Goal: Information Seeking & Learning: Compare options

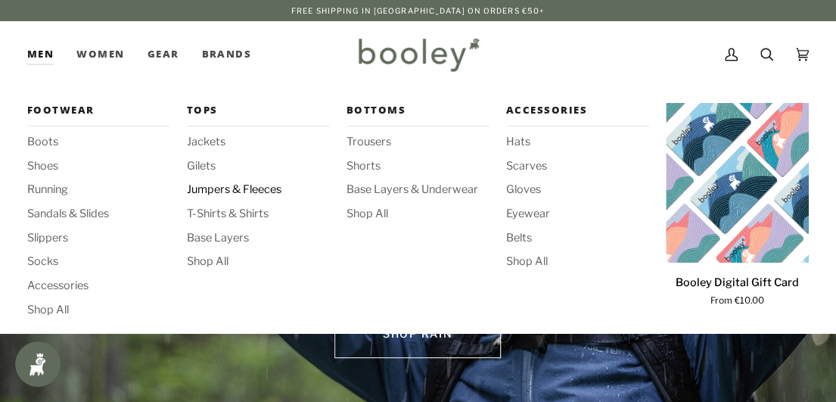
click at [233, 193] on span "Jumpers & Fleeces" at bounding box center [258, 190] width 143 height 17
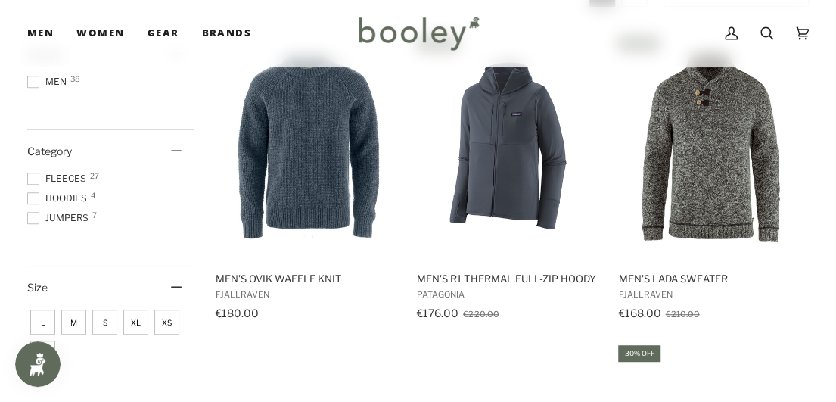
scroll to position [227, 0]
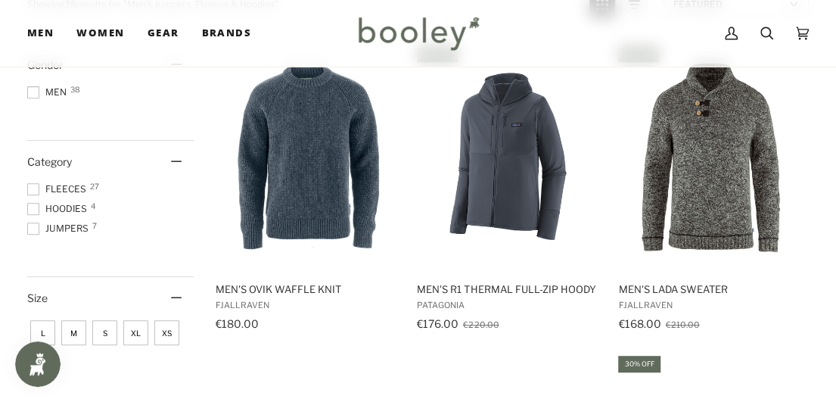
click at [32, 179] on div "Category" at bounding box center [110, 162] width 166 height 42
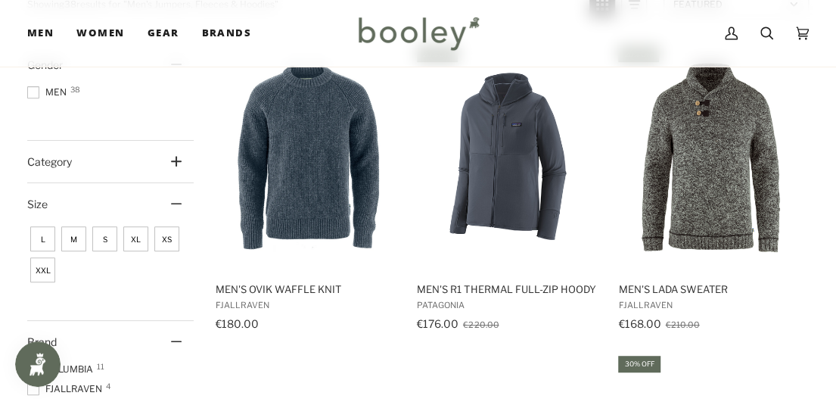
click at [175, 160] on icon at bounding box center [176, 161] width 11 height 11
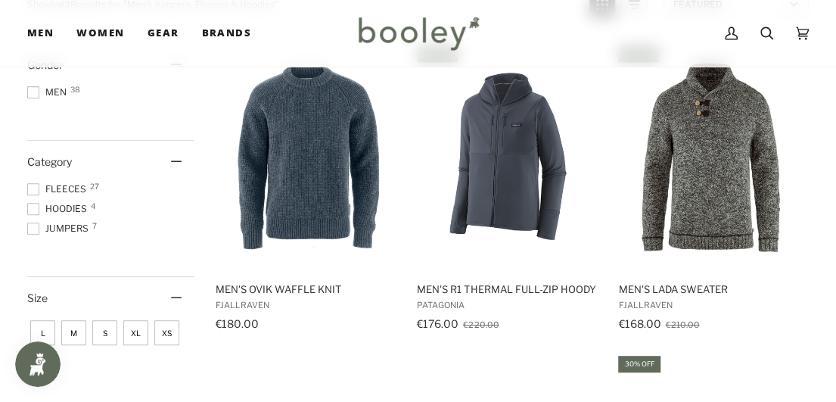
click at [31, 191] on span at bounding box center [33, 189] width 12 height 12
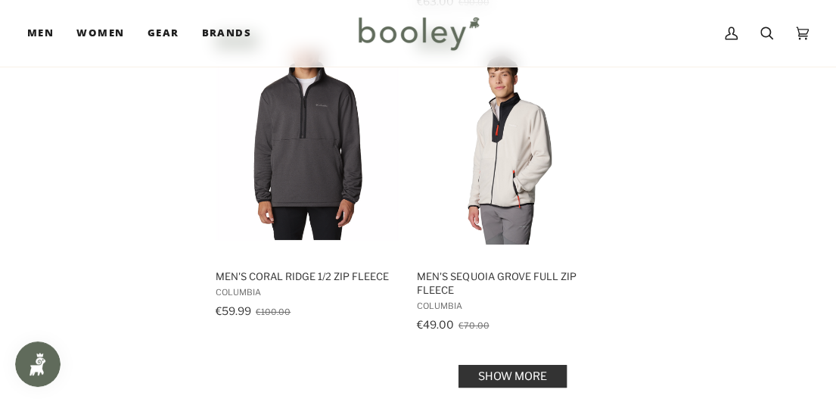
scroll to position [2194, 0]
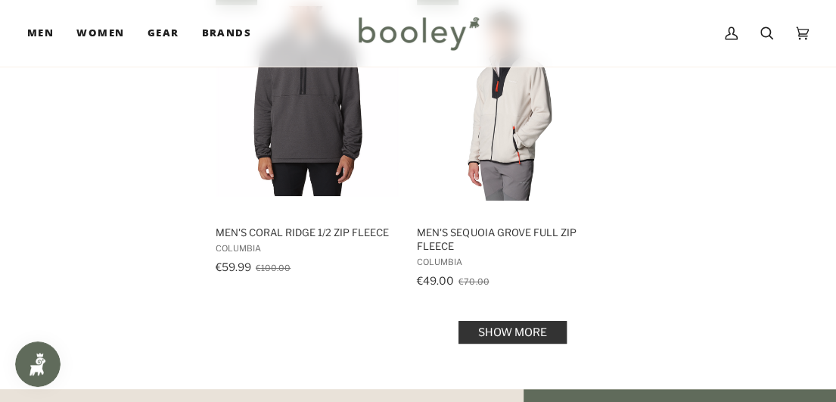
click at [519, 325] on link "Show more" at bounding box center [512, 332] width 108 height 23
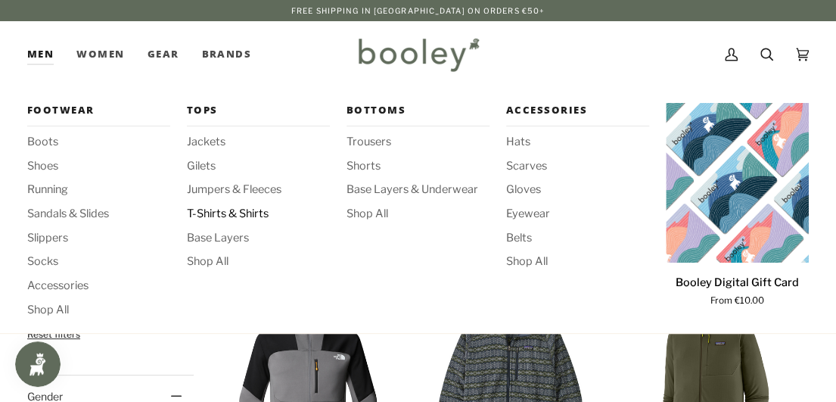
click at [233, 216] on span "T-Shirts & Shirts" at bounding box center [258, 214] width 143 height 17
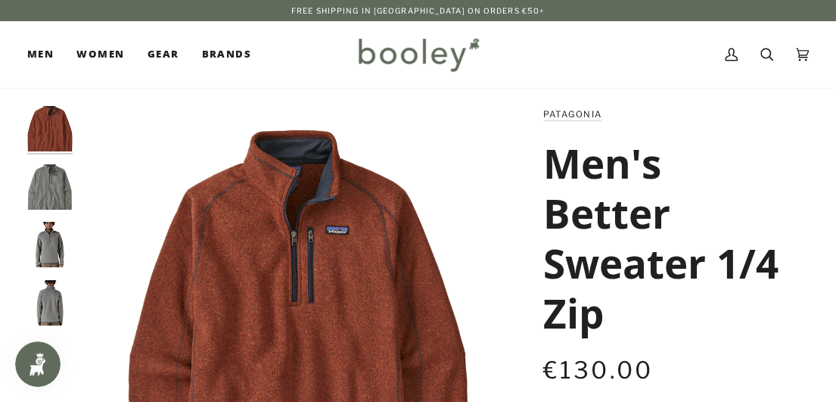
click at [39, 197] on img "Patagonia Men's Better Sweater 1/4 Zip Stonewash - Booley Galway" at bounding box center [49, 186] width 45 height 45
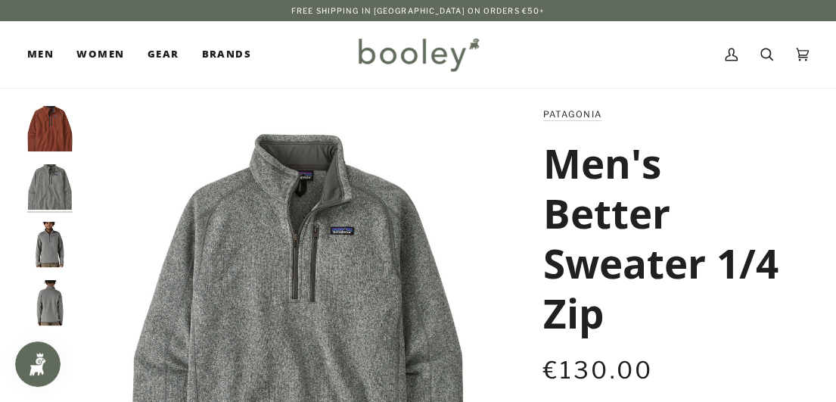
click at [60, 137] on img "Men's Better Sweater 1/4 Zip" at bounding box center [49, 128] width 45 height 45
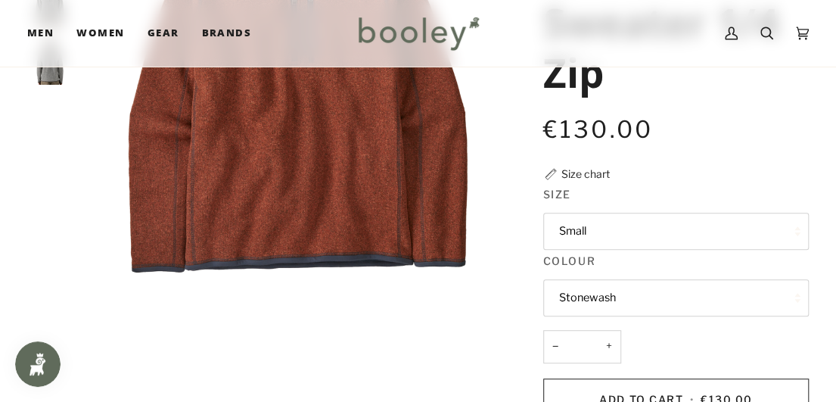
scroll to position [303, 0]
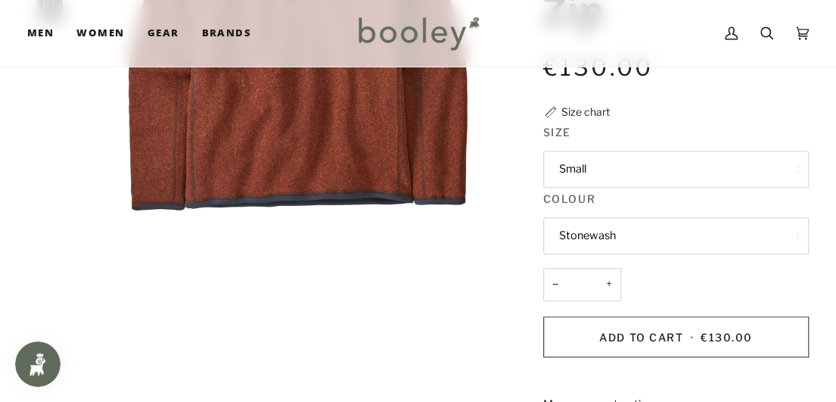
click at [791, 167] on button "Small" at bounding box center [676, 169] width 266 height 37
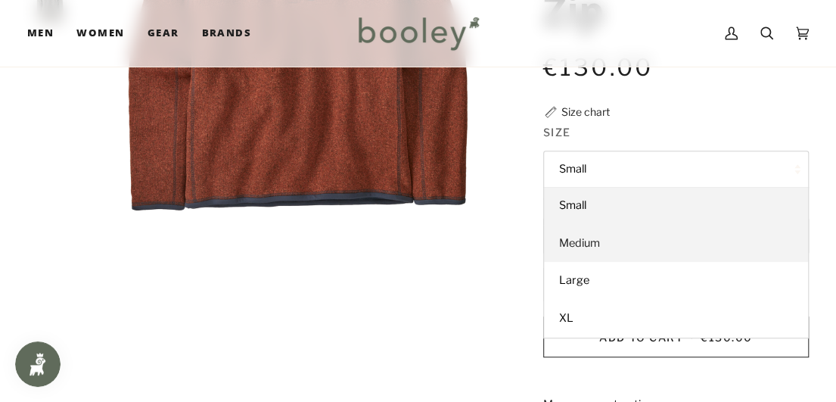
click at [644, 232] on link "Medium" at bounding box center [676, 244] width 264 height 38
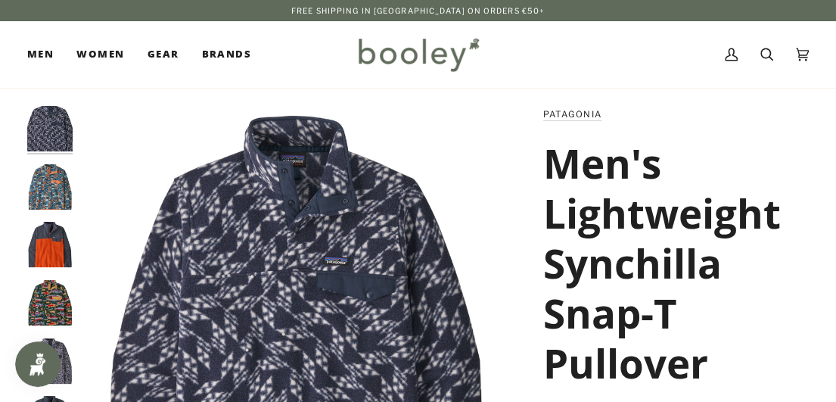
click at [57, 127] on img "Patagonia Men's Lightweight Synchilla Snap-T Pullover Synched Flight / New Navy…" at bounding box center [49, 128] width 45 height 45
click at [51, 233] on img "Patagonia Men's Lightweight Synchilla Snap-T Pullover Pollinator Orange - Boole…" at bounding box center [49, 244] width 45 height 45
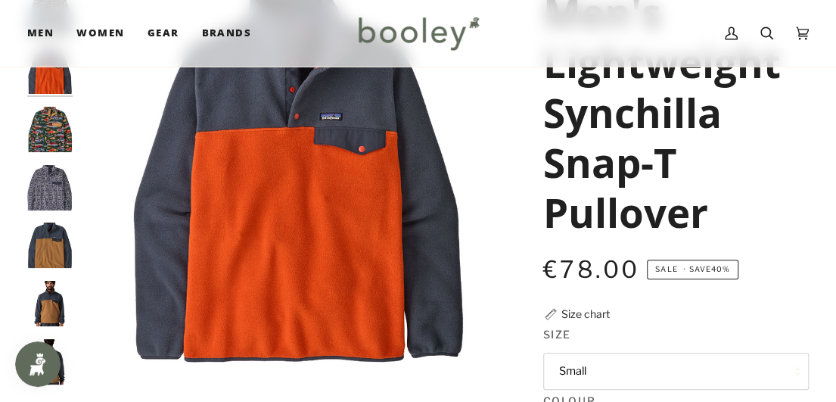
scroll to position [151, 0]
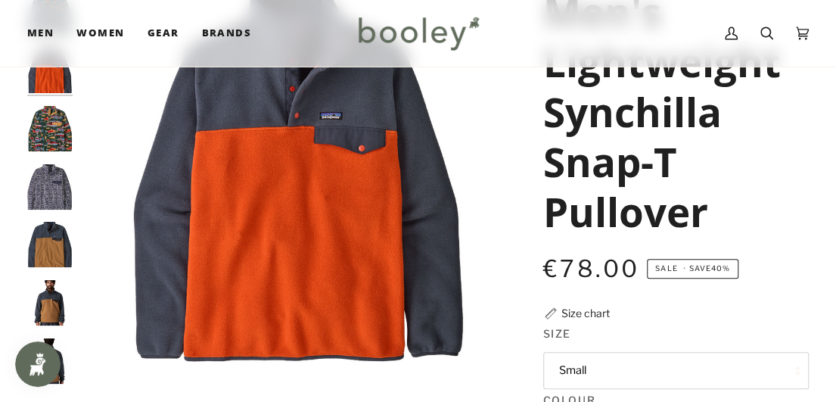
click at [64, 235] on img "Patagonia Men's Lightweight Synchilla Snap-T Pullover Deer Brown - Booley Galway" at bounding box center [49, 244] width 45 height 45
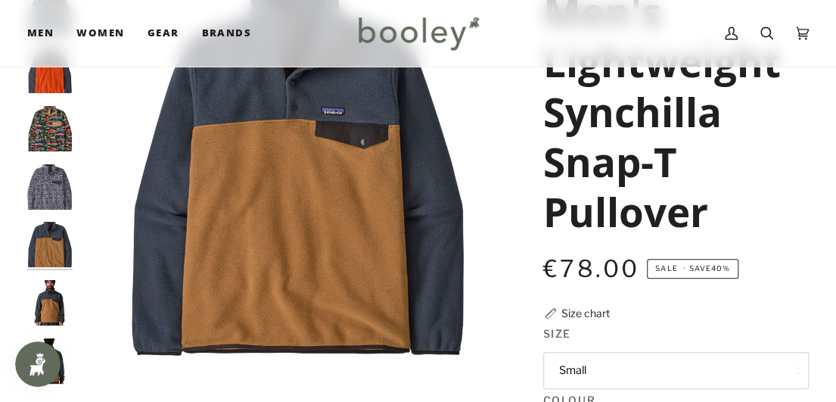
click at [45, 294] on img "Patagonia Men's Lightweight Synchilla Snap-T Pullover Deer Brown - Booley Galway" at bounding box center [49, 302] width 45 height 45
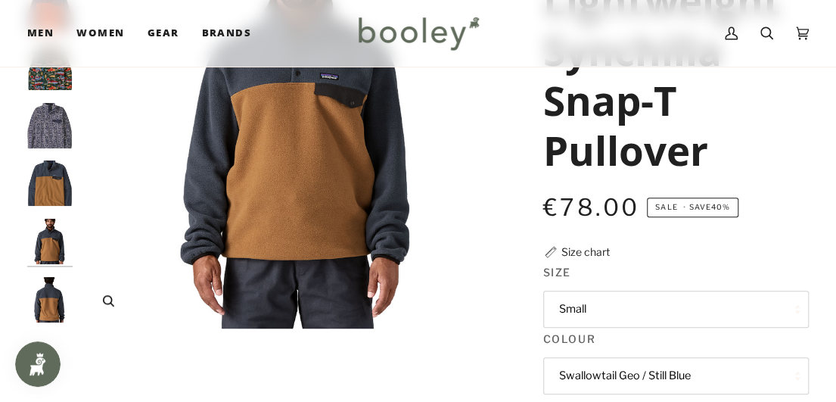
scroll to position [227, 0]
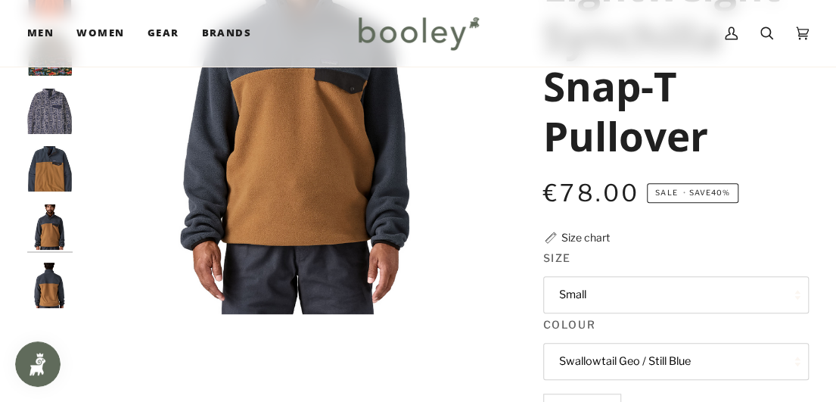
click at [45, 279] on img "Patagonia Men's Lightweight Synchilla Snap-T Pullover Deer Brown - Booley Galway" at bounding box center [49, 284] width 45 height 45
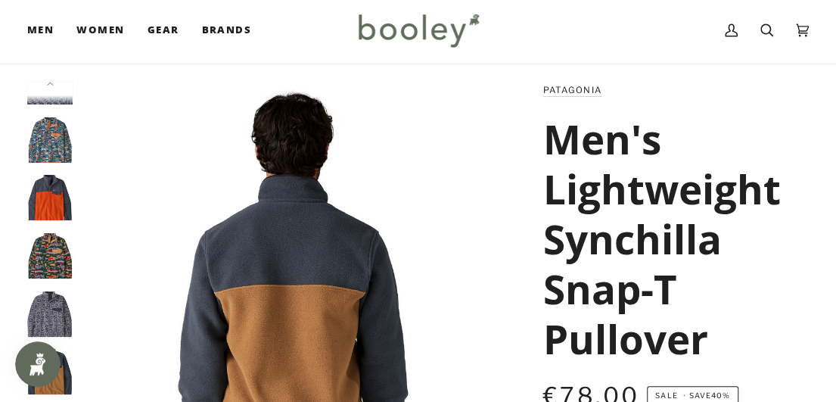
scroll to position [0, 0]
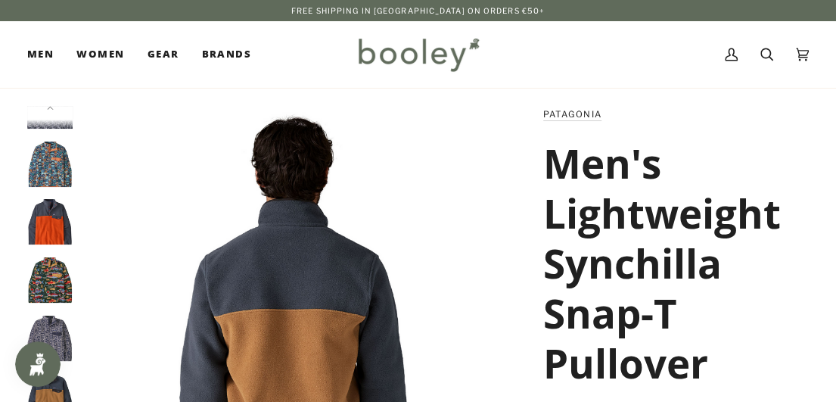
click at [39, 167] on img "Patagonia Men's Lightweight Synchilla Snap-T Pullover Swallowtail Geo / Still B…" at bounding box center [49, 163] width 45 height 45
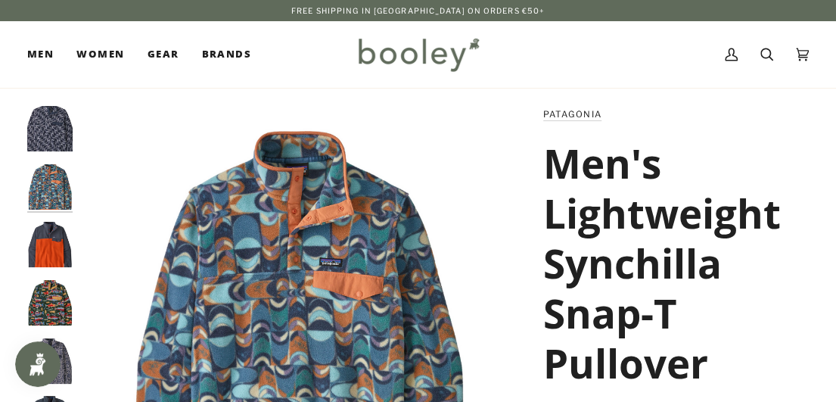
click at [48, 137] on img "Patagonia Men's Lightweight Synchilla Snap-T Pullover Synched Flight / New Navy…" at bounding box center [49, 128] width 45 height 45
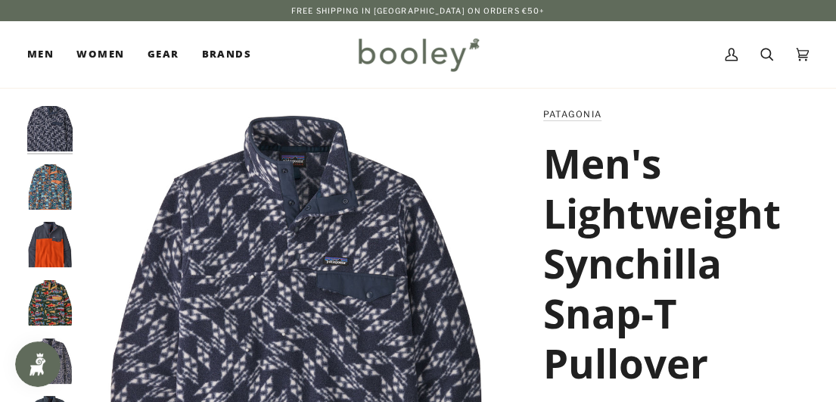
scroll to position [76, 0]
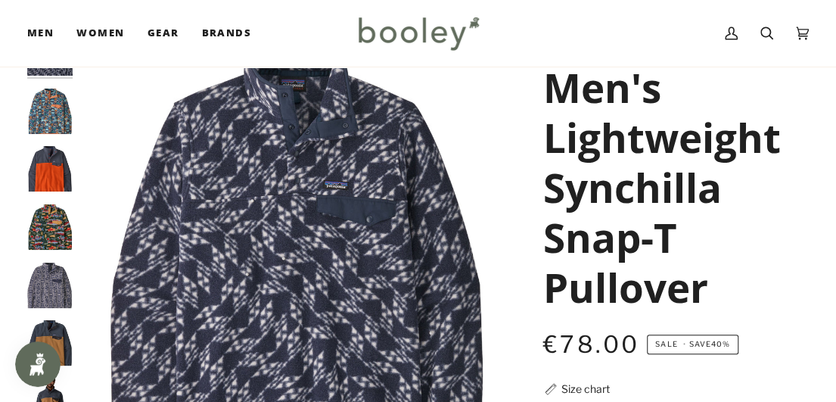
click at [45, 181] on img "Patagonia Men's Lightweight Synchilla Snap-T Pullover Pollinator Orange - Boole…" at bounding box center [49, 168] width 45 height 45
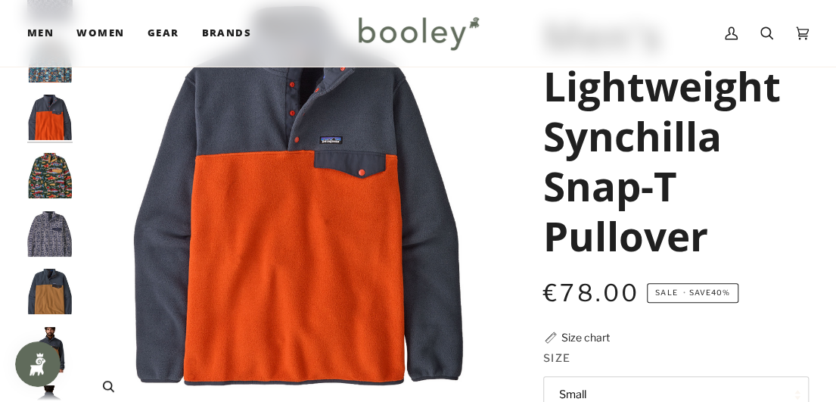
scroll to position [151, 0]
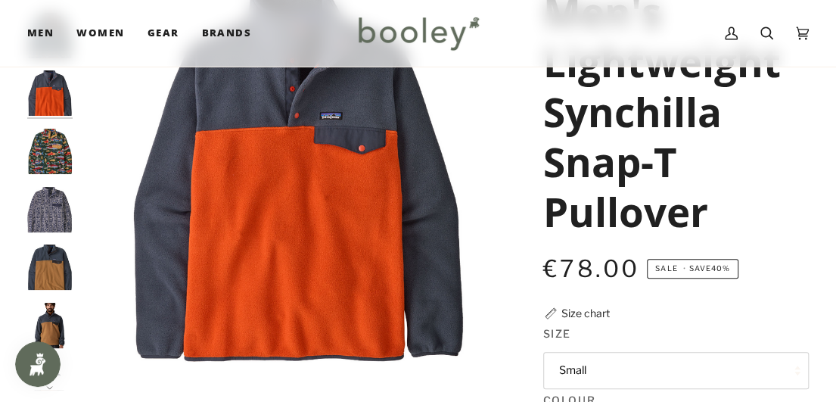
click at [56, 279] on img "Patagonia Men's Lightweight Synchilla Snap-T Pullover Deer Brown - Booley Galway" at bounding box center [49, 266] width 45 height 45
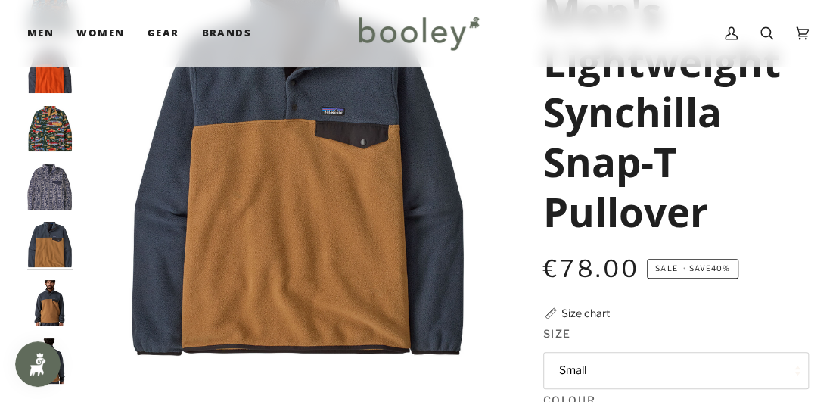
click at [57, 312] on img "Patagonia Men's Lightweight Synchilla Snap-T Pullover Deer Brown - Booley Galway" at bounding box center [49, 302] width 45 height 45
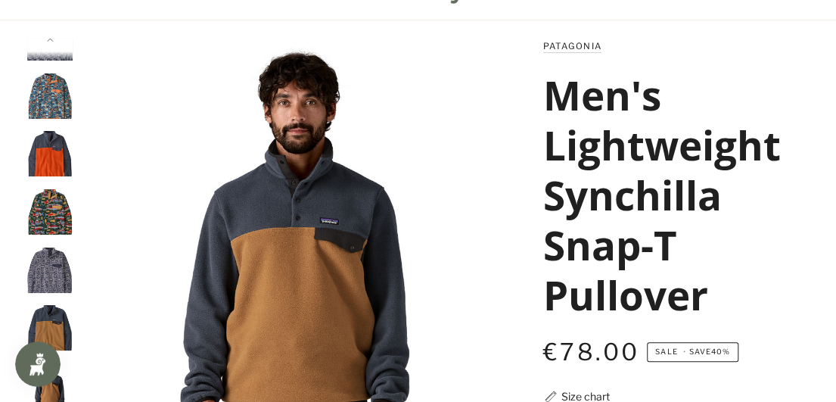
scroll to position [76, 0]
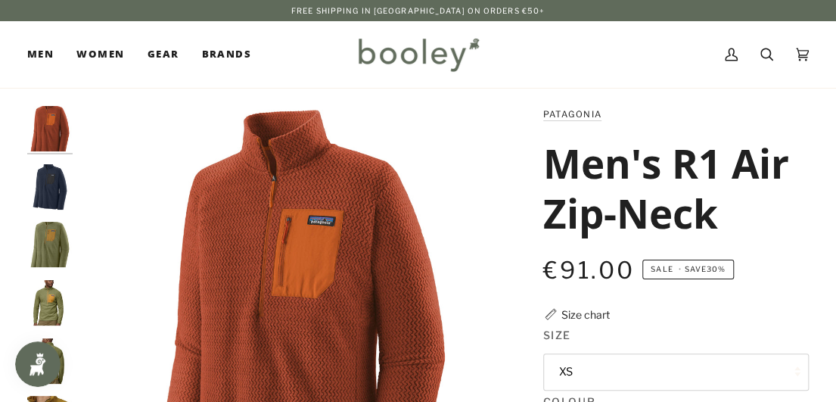
click at [47, 193] on img "Patagonia Men's R1 Air Zip-Neck New Navy - Booley Galway" at bounding box center [49, 186] width 45 height 45
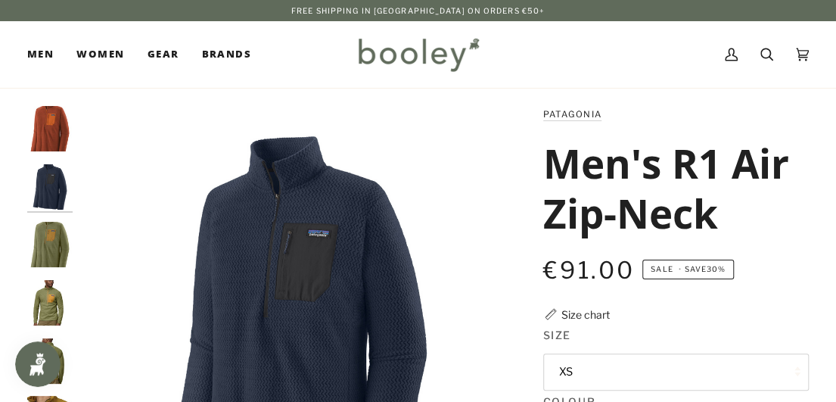
click at [32, 131] on img "Patagonia Men's R1 Air Zip-Neck Burnished Red - Booley Galway" at bounding box center [49, 128] width 45 height 45
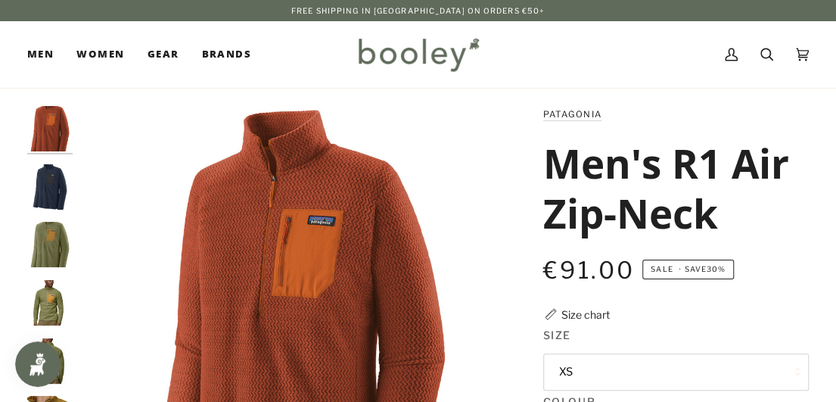
click at [48, 231] on img "Patagonia Men's R1 Air Zip-Neck Buckhorn Green - Booley Galway" at bounding box center [49, 244] width 45 height 45
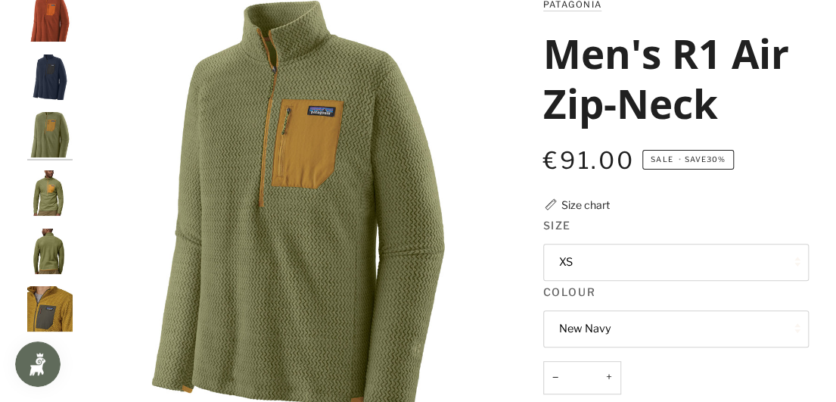
scroll to position [227, 0]
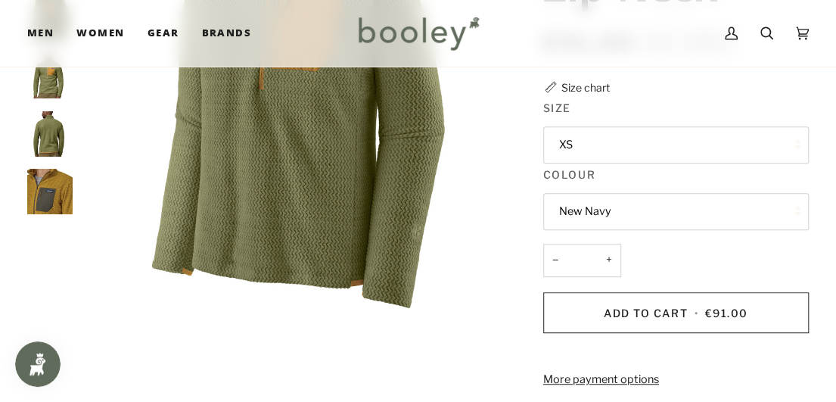
click at [47, 198] on img "Patagonia Men's R1 Air Zip-Neck - Booley Galway" at bounding box center [49, 191] width 45 height 45
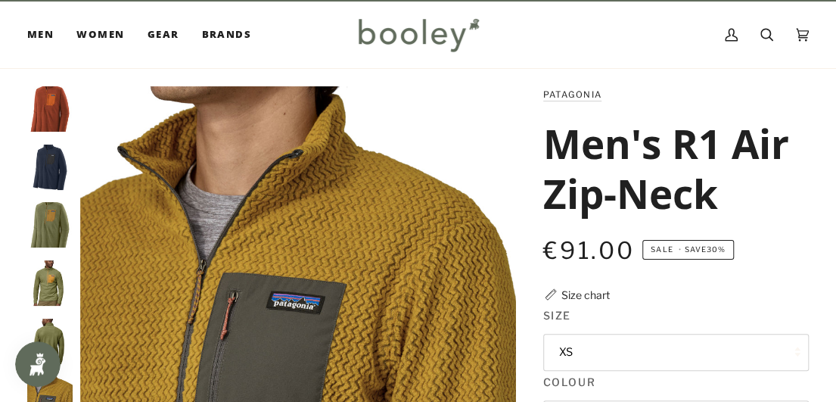
scroll to position [0, 0]
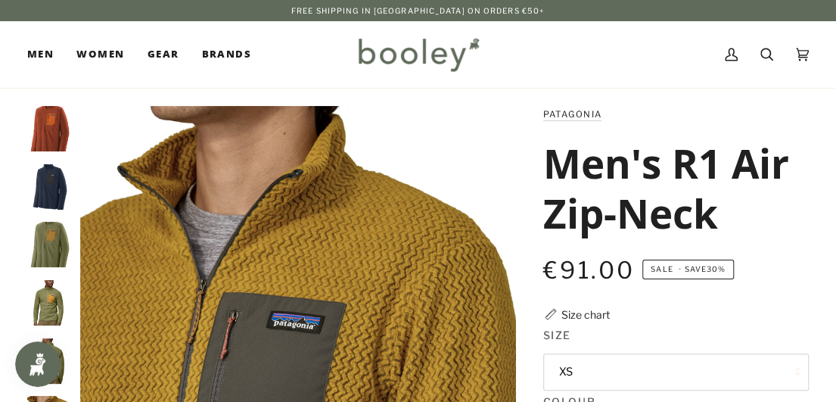
click at [50, 135] on img "Patagonia Men's R1 Air Zip-Neck Burnished Red - Booley Galway" at bounding box center [49, 128] width 45 height 45
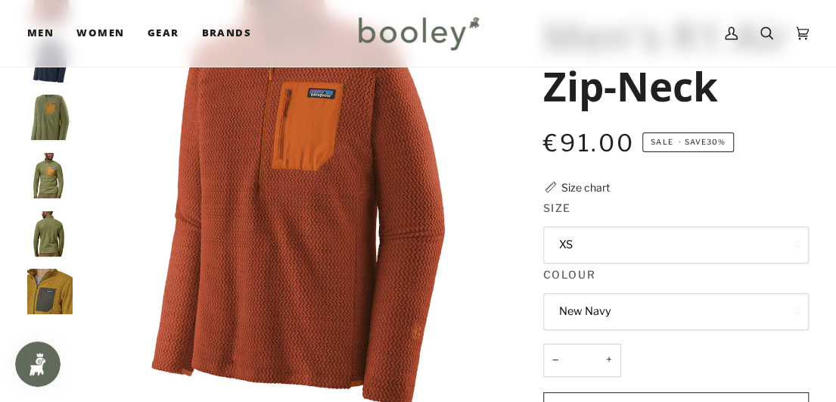
scroll to position [151, 0]
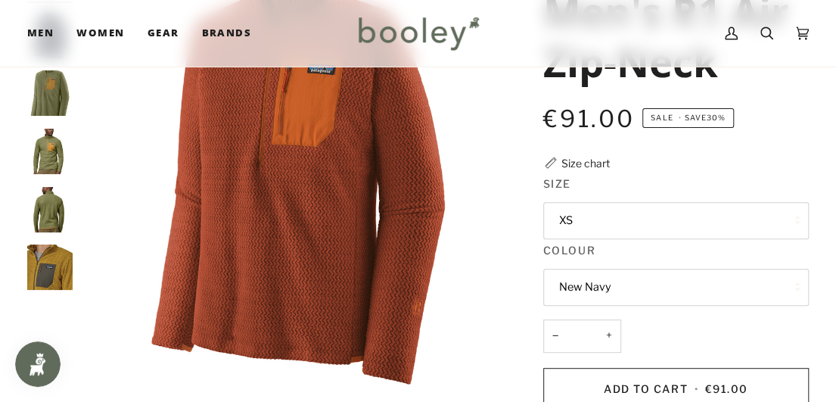
click at [38, 284] on img "Patagonia Men's R1 Air Zip-Neck - Booley Galway" at bounding box center [49, 266] width 45 height 45
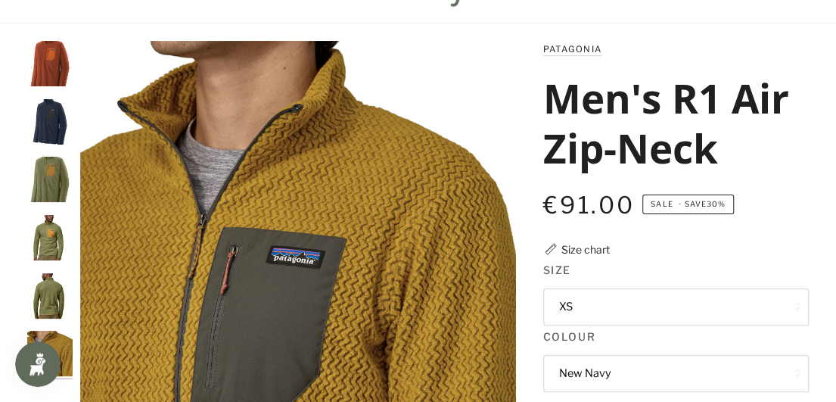
scroll to position [0, 0]
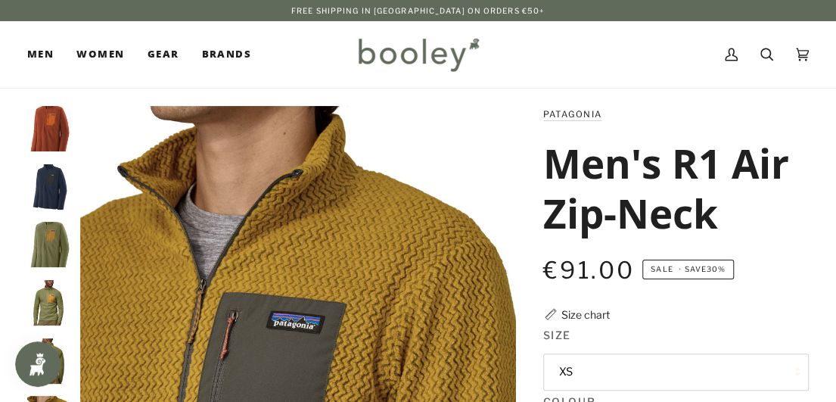
click at [42, 130] on img "Patagonia Men's R1 Air Zip-Neck Burnished Red - Booley Galway" at bounding box center [49, 128] width 45 height 45
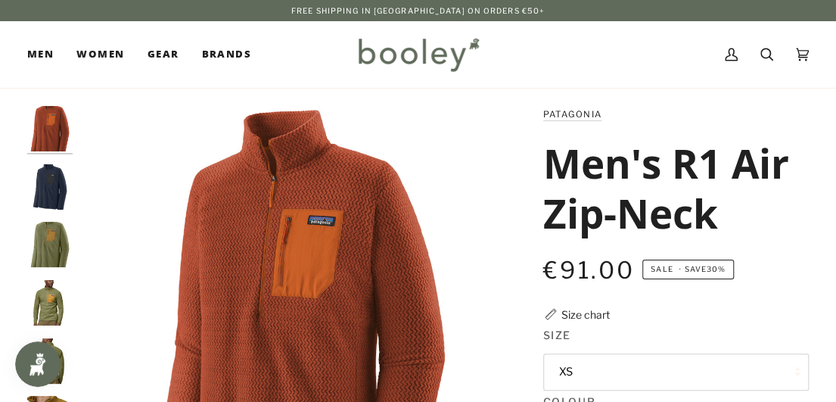
click at [46, 195] on img "Patagonia Men's R1 Air Zip-Neck New Navy - Booley Galway" at bounding box center [49, 186] width 45 height 45
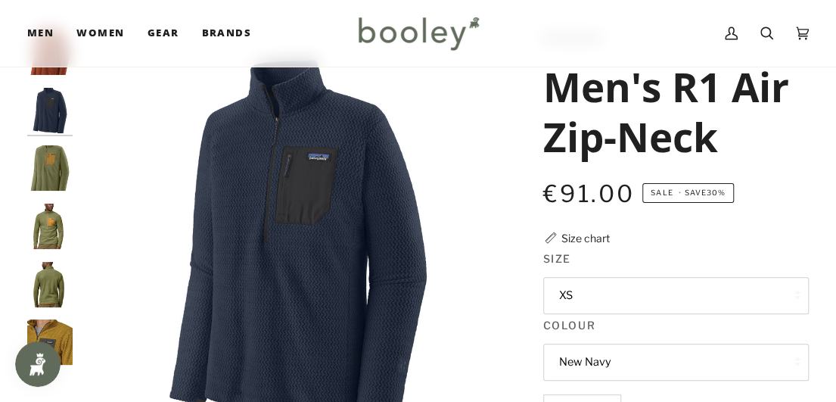
scroll to position [76, 0]
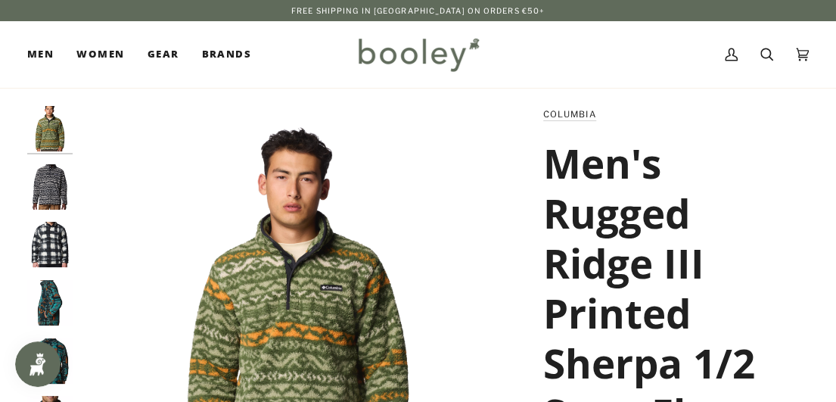
click at [48, 244] on img "Columbia Men's Rugged Ridge III Printed Sherpa 1/2 Snap Fleece Chalk Omblur - B…" at bounding box center [49, 244] width 45 height 45
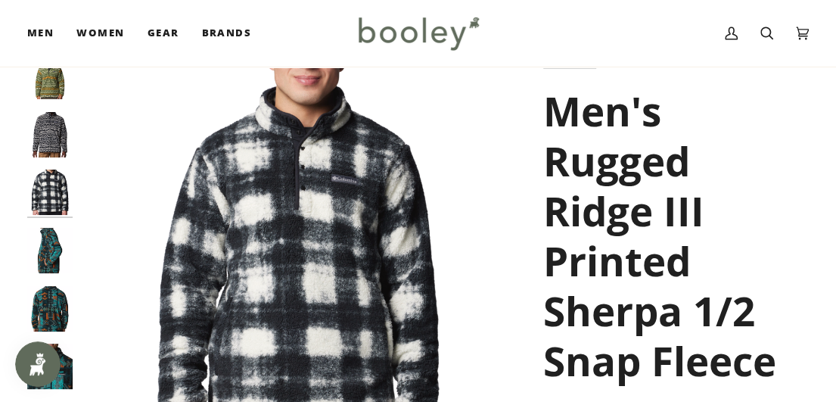
scroll to position [76, 0]
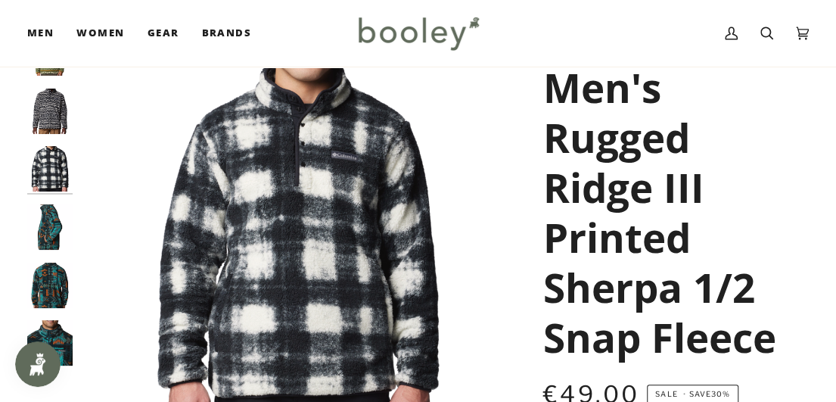
click at [46, 278] on img "Columbia Men's Rugged Ridge II Printed Sherpa 1/2 Snap Fleece Night Wave Pathwa…" at bounding box center [49, 284] width 45 height 45
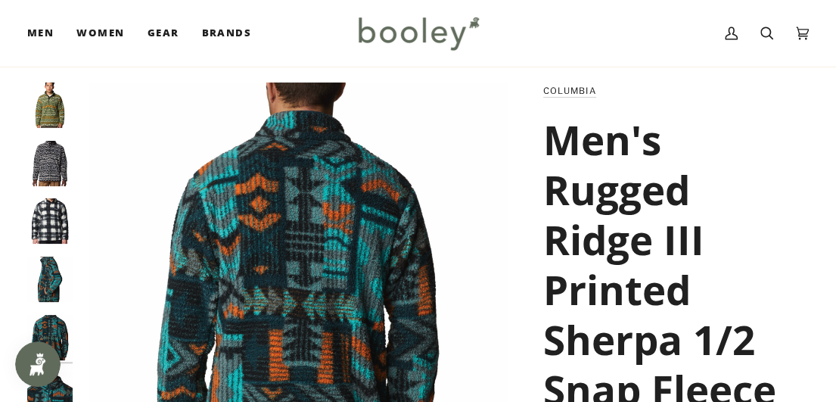
scroll to position [0, 0]
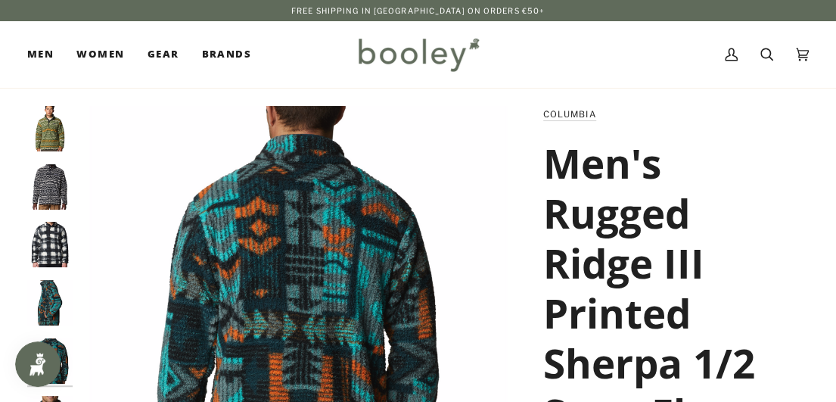
click at [60, 190] on img "Columbia Men's Rugged Ridge III Printed Sherpa 1/2 Snap Fleece Dark Stone / Mad…" at bounding box center [49, 186] width 45 height 45
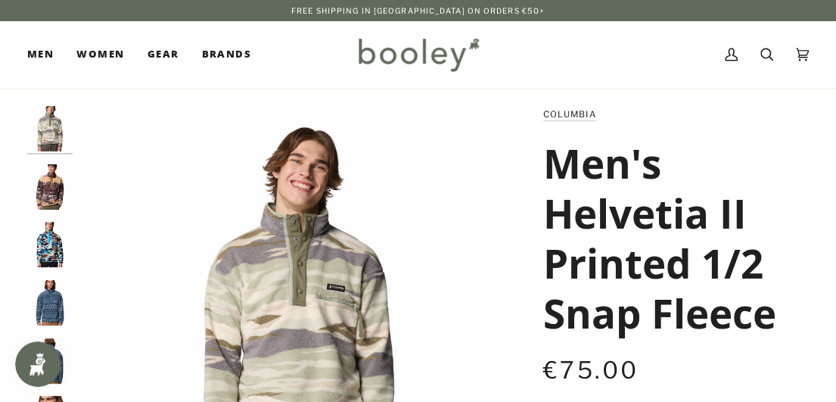
click at [44, 300] on img "Columbia Men's Helvetia II Printed 1/2 Snap Fleece Everblue KnitKnot - Booley G…" at bounding box center [49, 302] width 45 height 45
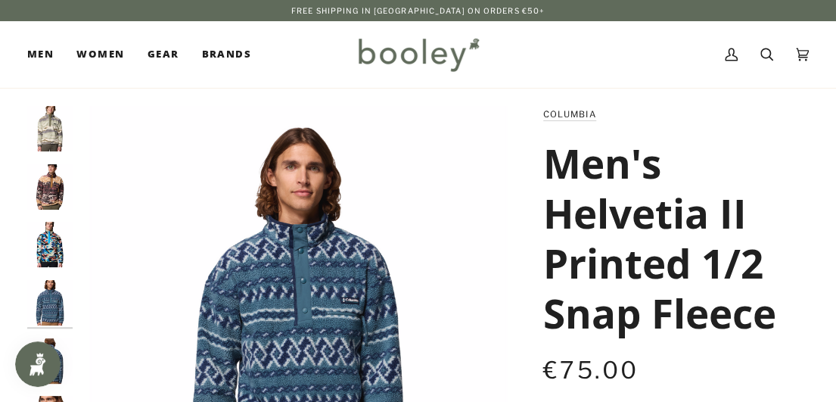
scroll to position [227, 0]
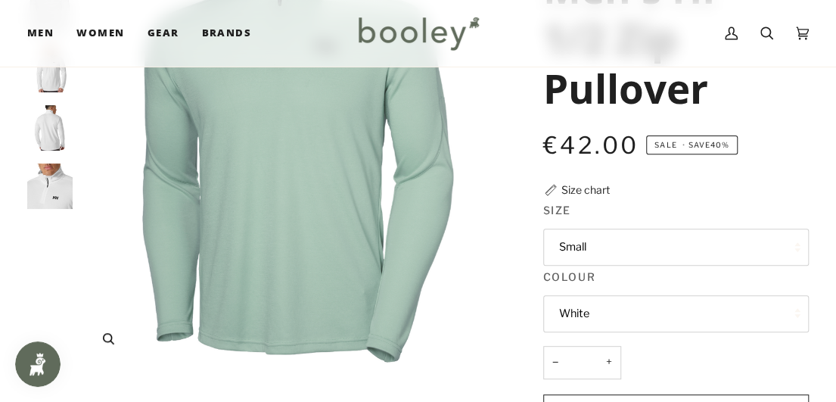
scroll to position [151, 0]
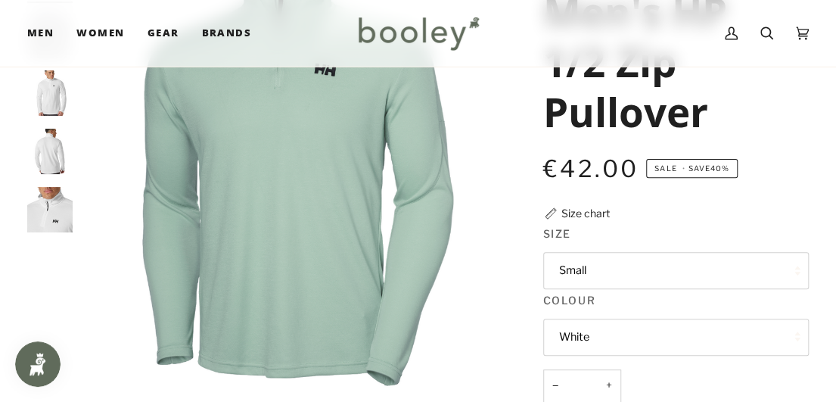
click at [617, 346] on button "White" at bounding box center [676, 336] width 266 height 37
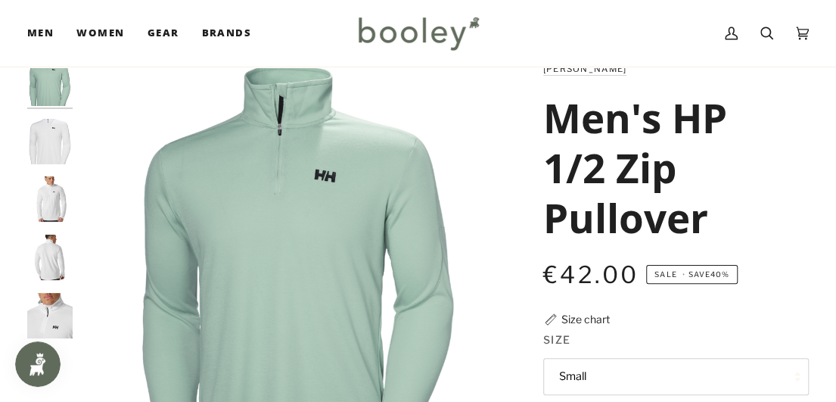
scroll to position [0, 0]
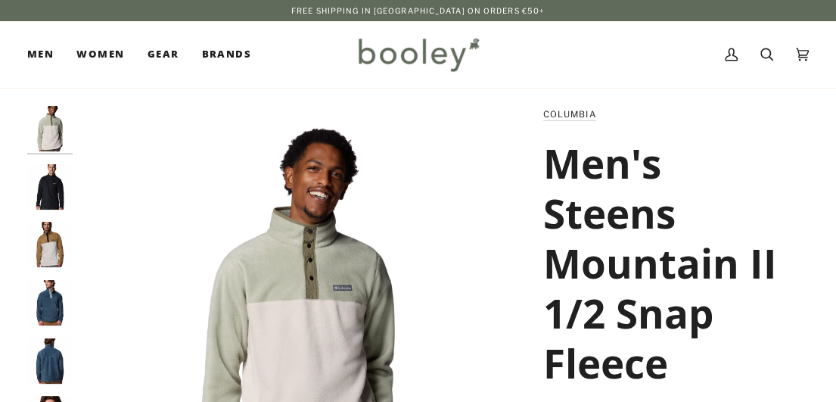
click at [42, 173] on img "Columbia Men's Steens Mountain II 1/2 Snap Fleece Black - Booley Galway" at bounding box center [49, 186] width 45 height 45
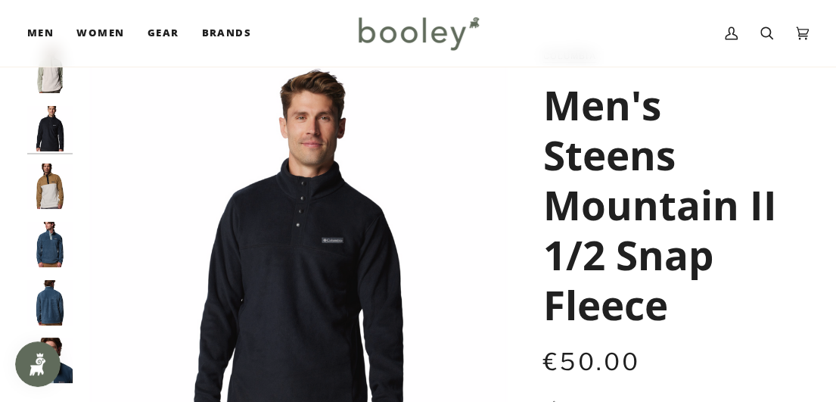
scroll to position [151, 0]
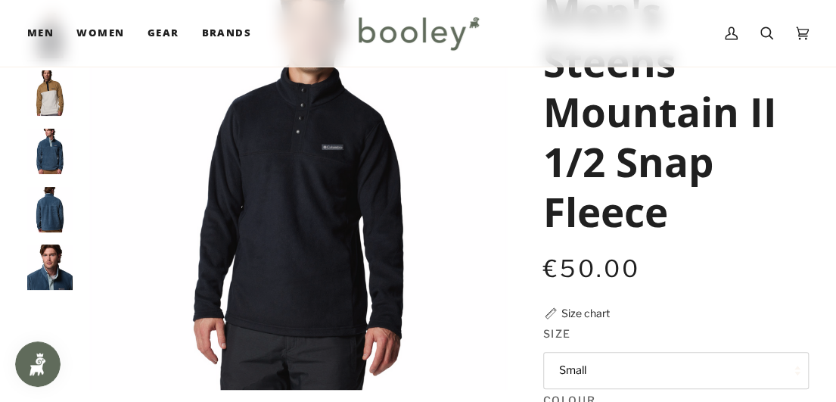
click at [33, 262] on img "Columbia Men's Steens Mountain II 1/2 Snap Fleece Everblue / Crushed Blue - Boo…" at bounding box center [49, 266] width 45 height 45
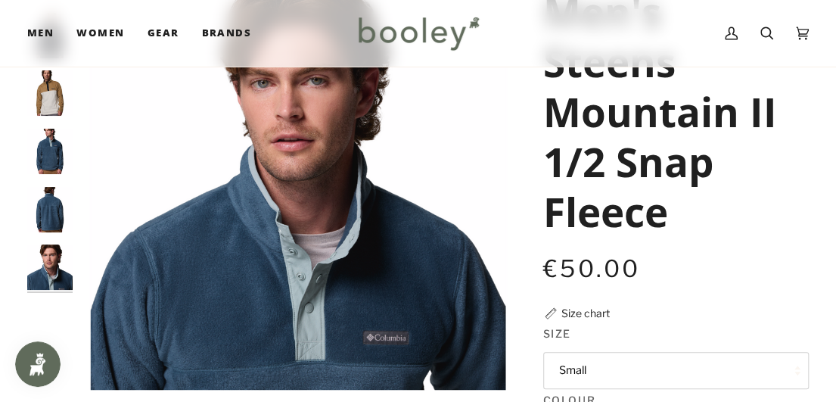
click at [57, 200] on img "Columbia Men's Steens Mountain II 1/2 Snap Fleece Everblue / Crushed Blue - Boo…" at bounding box center [49, 209] width 45 height 45
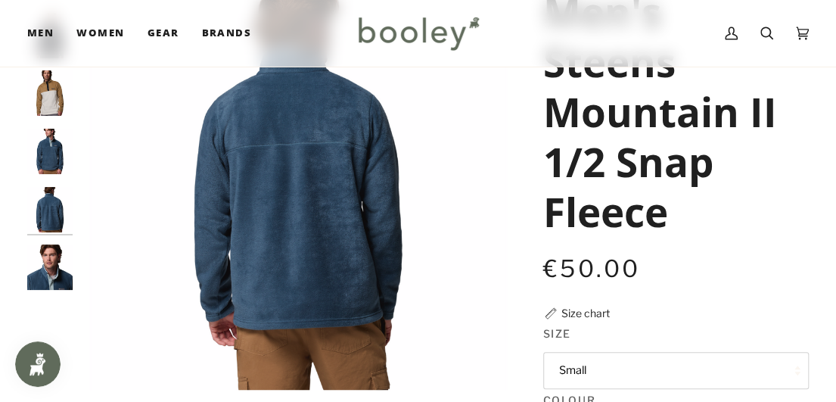
click at [47, 138] on img "Columbia Men's Steens Mountain II 1/2 Snap Fleece Everblue / Crushed Blue - Boo…" at bounding box center [49, 151] width 45 height 45
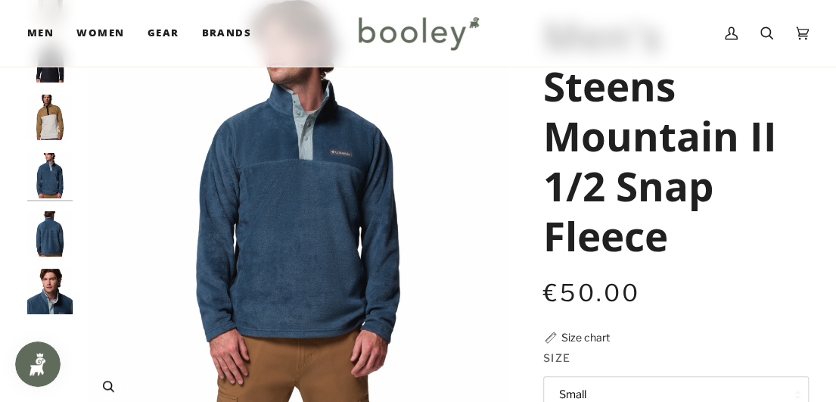
scroll to position [227, 0]
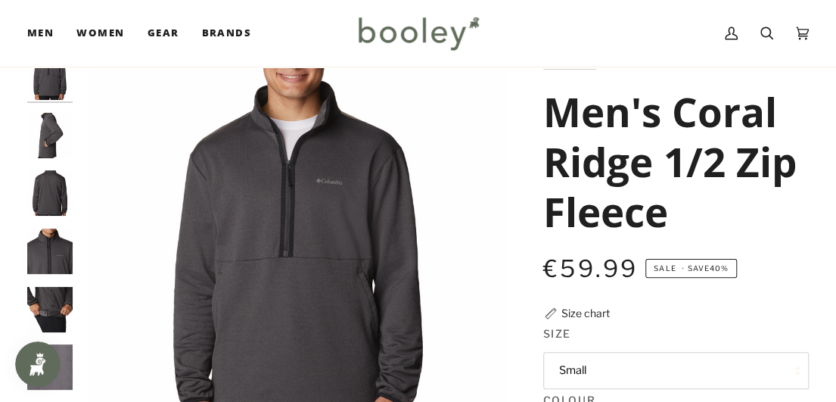
scroll to position [76, 0]
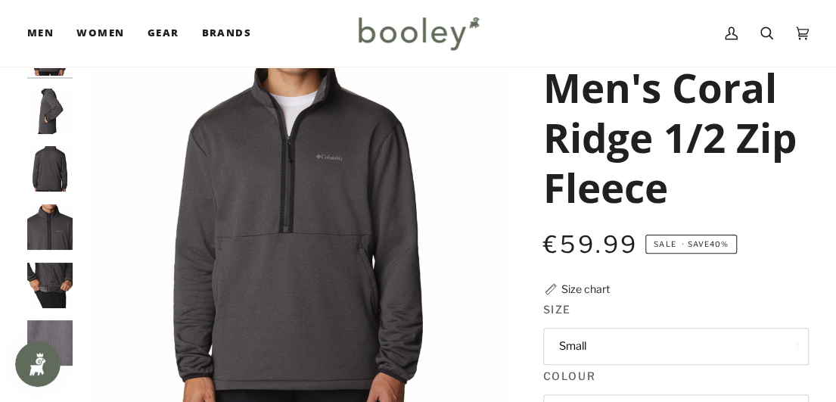
click at [45, 119] on img "Columbia Men's Coral Ridge 1/2 Zip Fleece Shark - Booley Galway" at bounding box center [49, 111] width 45 height 45
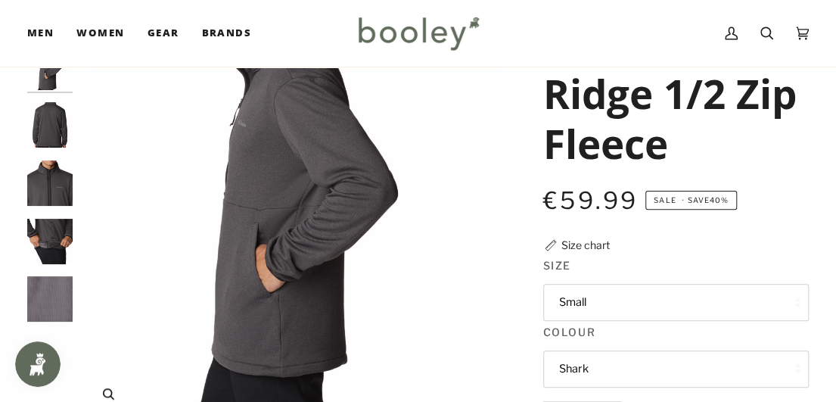
scroll to position [151, 0]
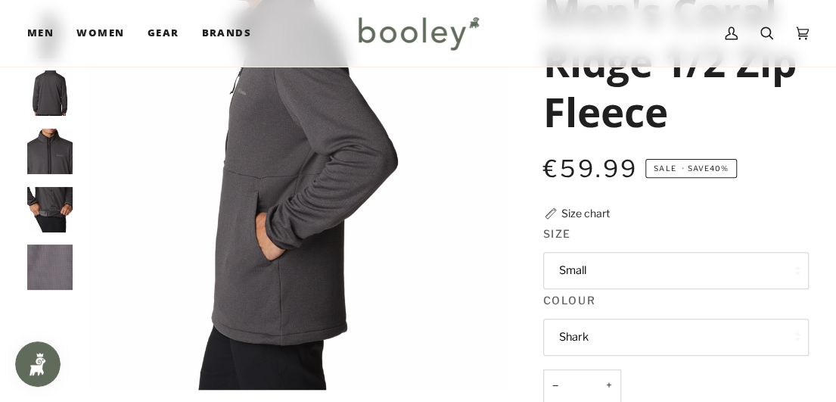
click at [64, 160] on img "Columbia Men's Coral Ridge 1/2 Zip Fleece Shark - Booley Galway" at bounding box center [49, 151] width 45 height 45
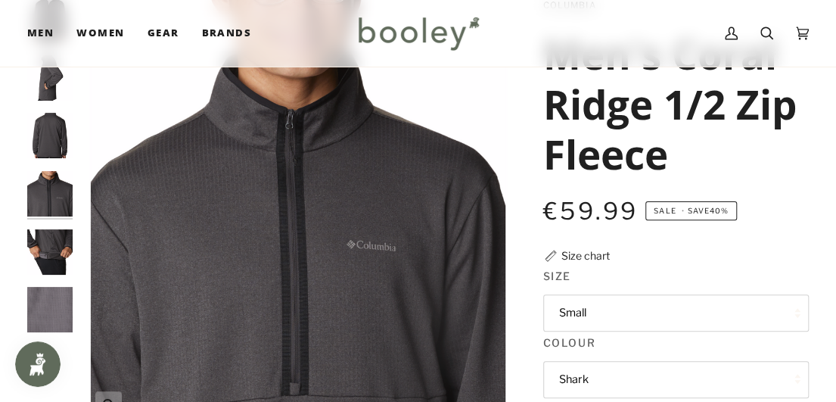
scroll to position [0, 0]
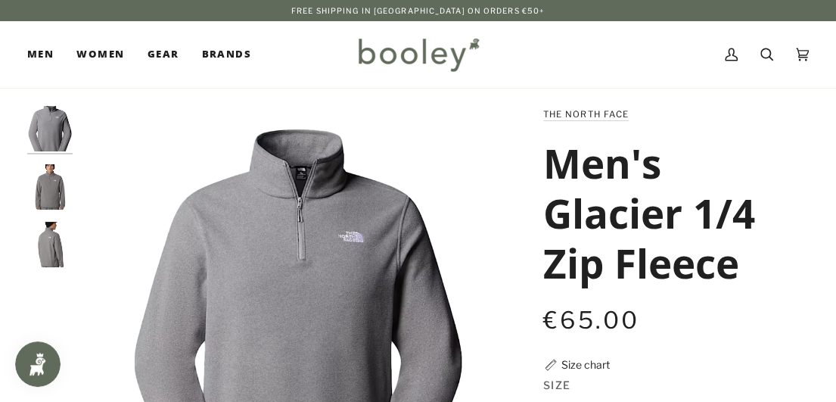
click at [51, 189] on img "The North Face Men's Glacier 1/4 Zip Fleece TNF Mid Grey Heather - Booley Galway" at bounding box center [49, 186] width 45 height 45
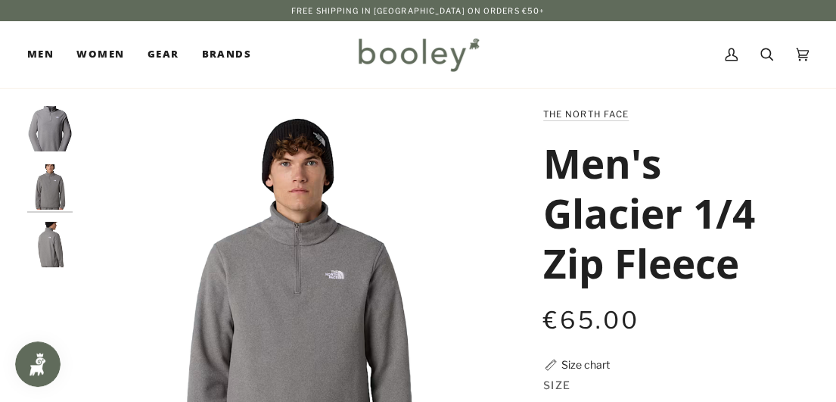
click at [51, 247] on img "The North Face Men's Glacier 1/4 Zip Fleece TNF Mid Grey Heather - Booley Galway" at bounding box center [49, 244] width 45 height 45
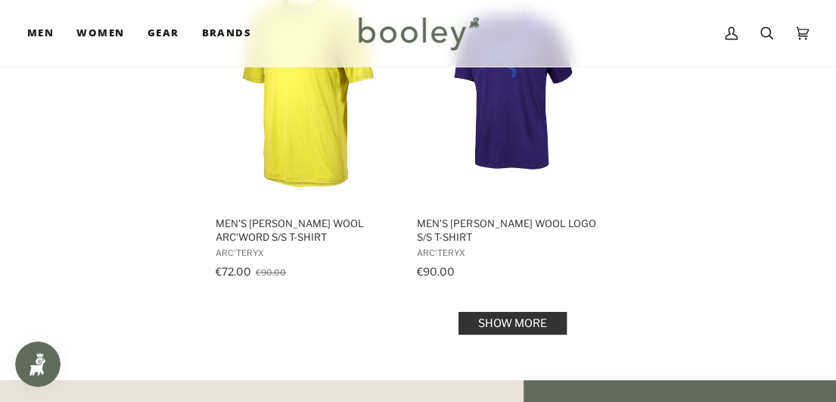
scroll to position [2269, 0]
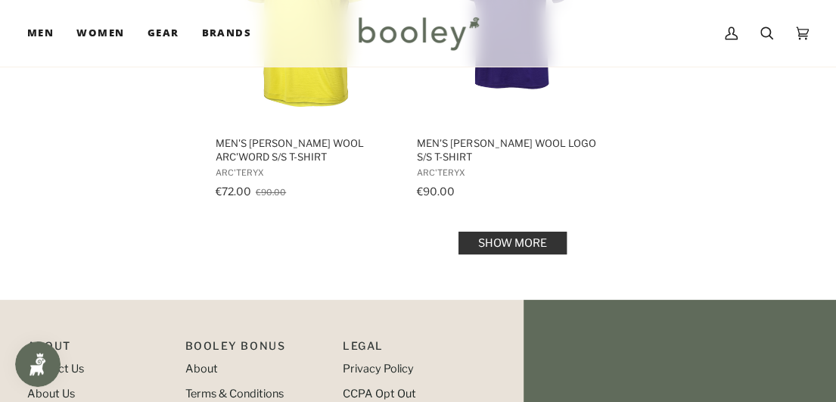
click at [552, 232] on link "Show more" at bounding box center [512, 242] width 108 height 23
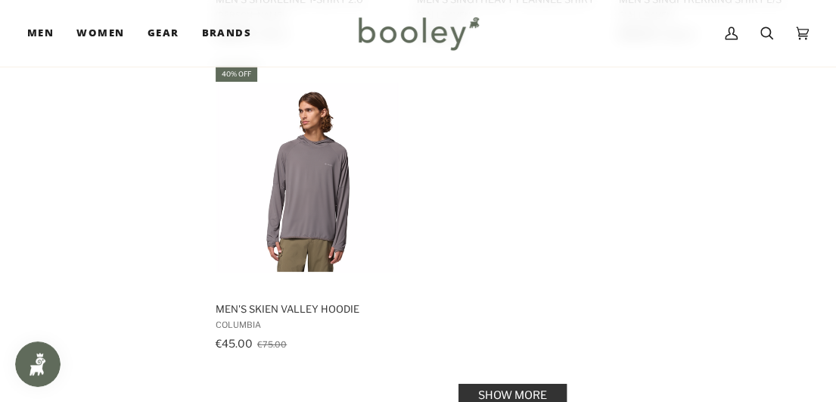
scroll to position [4312, 0]
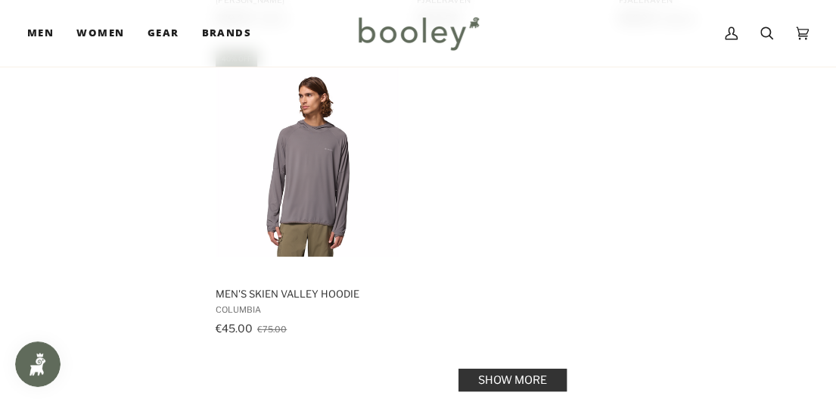
click at [529, 371] on link "Show more" at bounding box center [512, 379] width 108 height 23
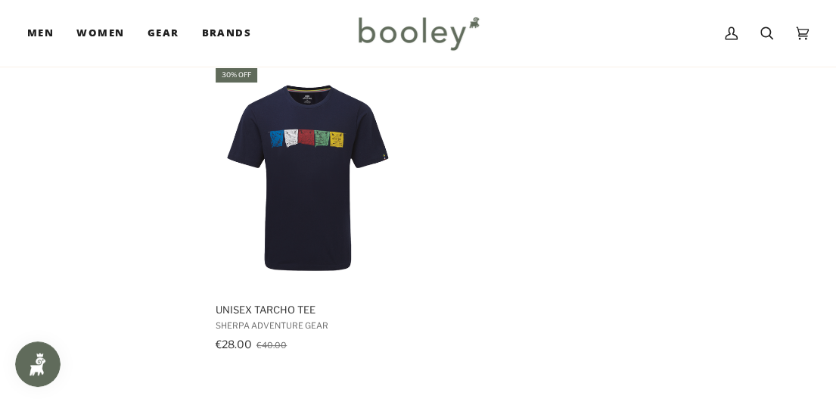
scroll to position [4917, 0]
